Goal: Task Accomplishment & Management: Manage account settings

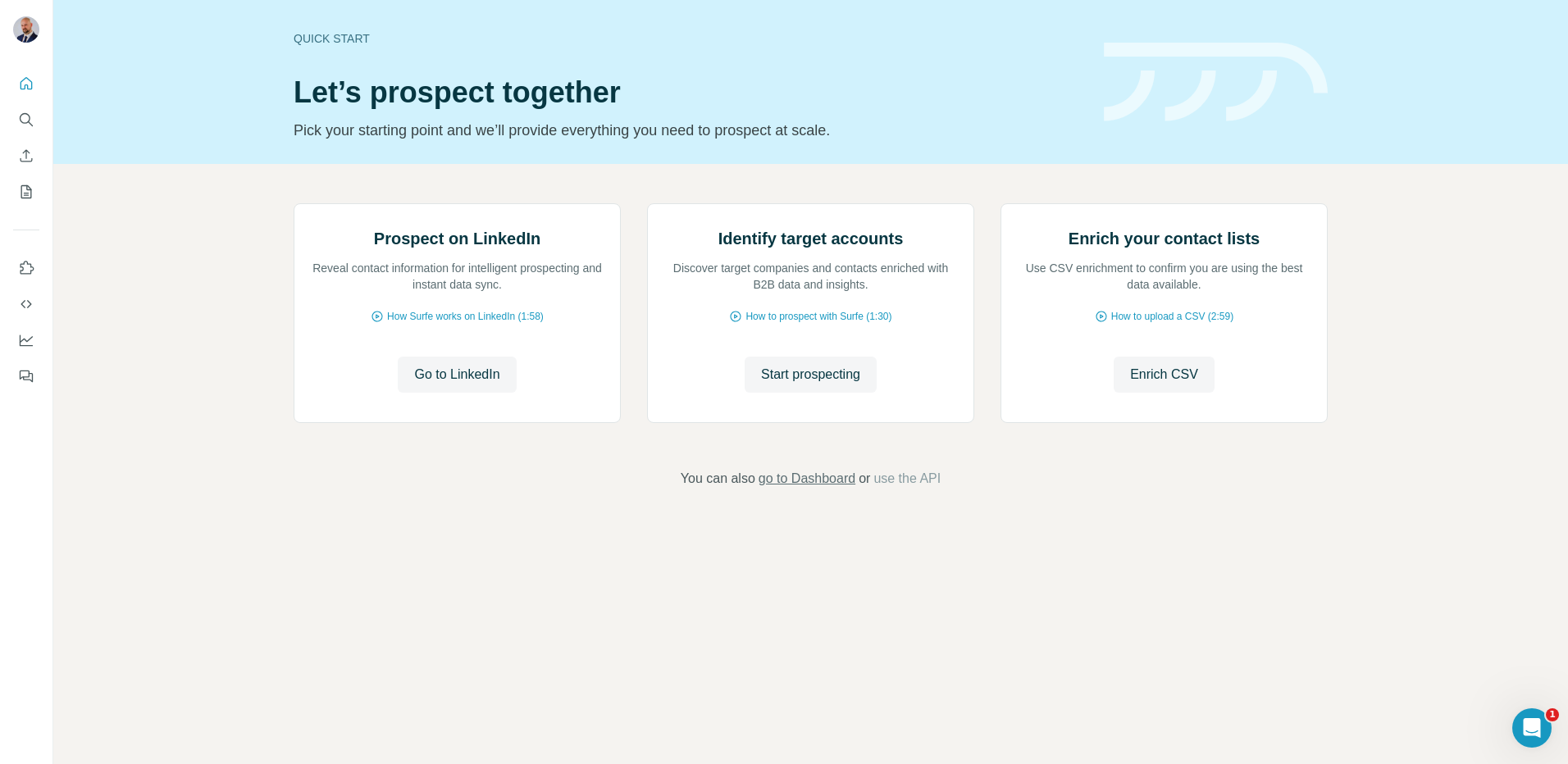
click at [814, 488] on span "go to Dashboard" at bounding box center [807, 478] width 97 height 20
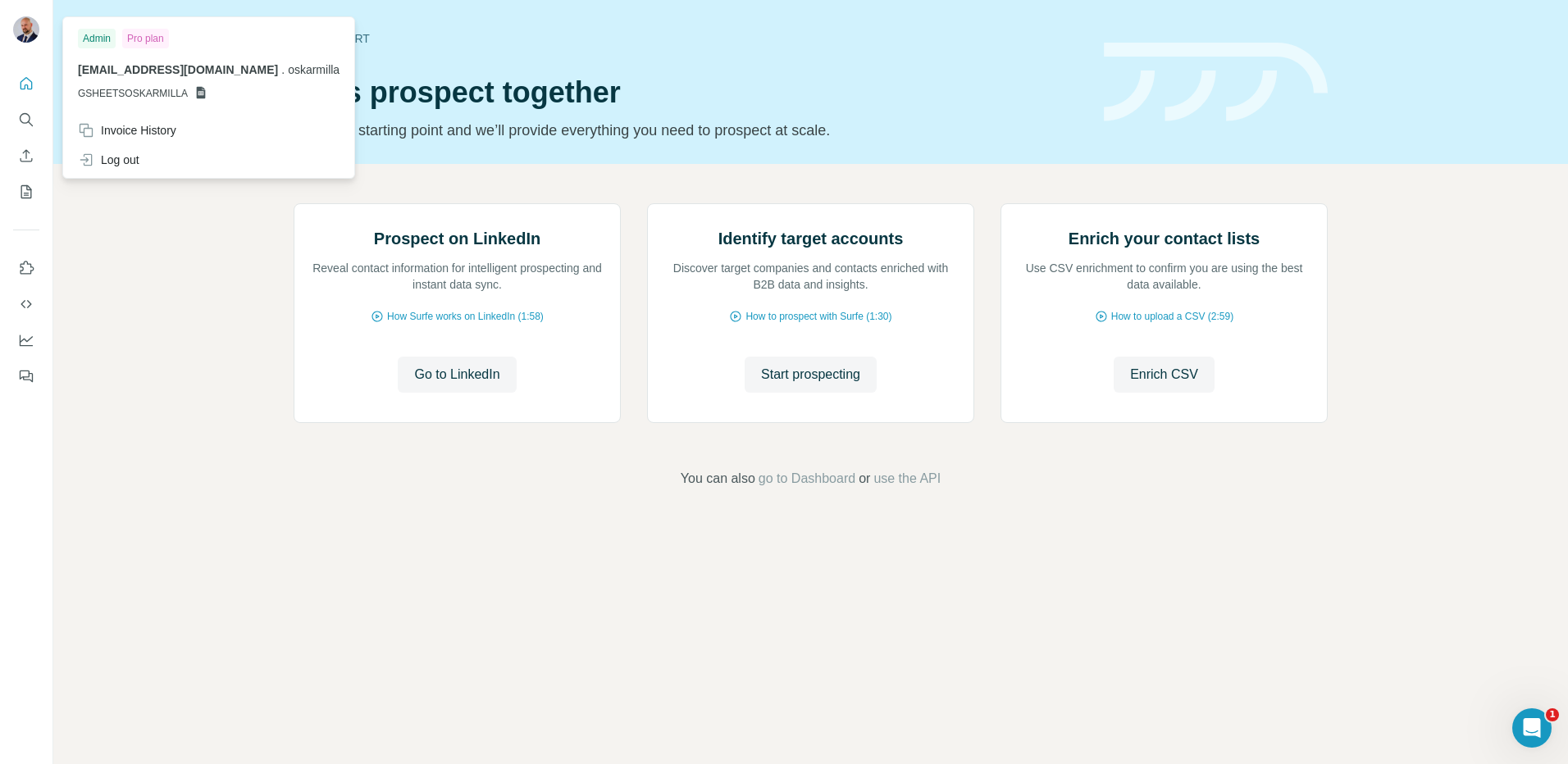
click at [129, 36] on div "Pro plan" at bounding box center [145, 38] width 47 height 20
click at [130, 137] on div "Invoice History" at bounding box center [128, 130] width 99 height 16
